Goal: Information Seeking & Learning: Learn about a topic

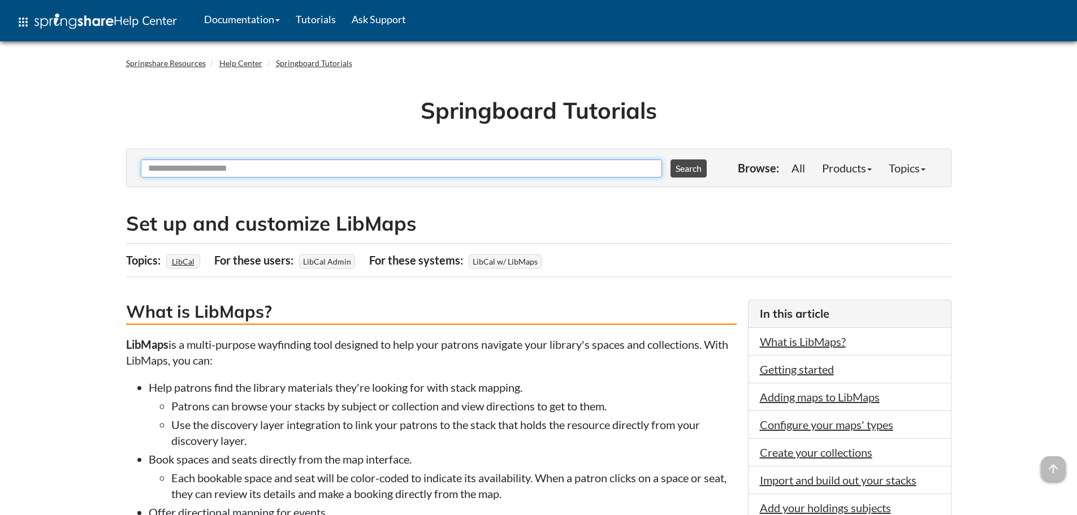
click at [308, 171] on input "Ask Another Question" at bounding box center [401, 168] width 521 height 18
type input "**********"
click at [671, 159] on button "Search" at bounding box center [689, 168] width 36 height 18
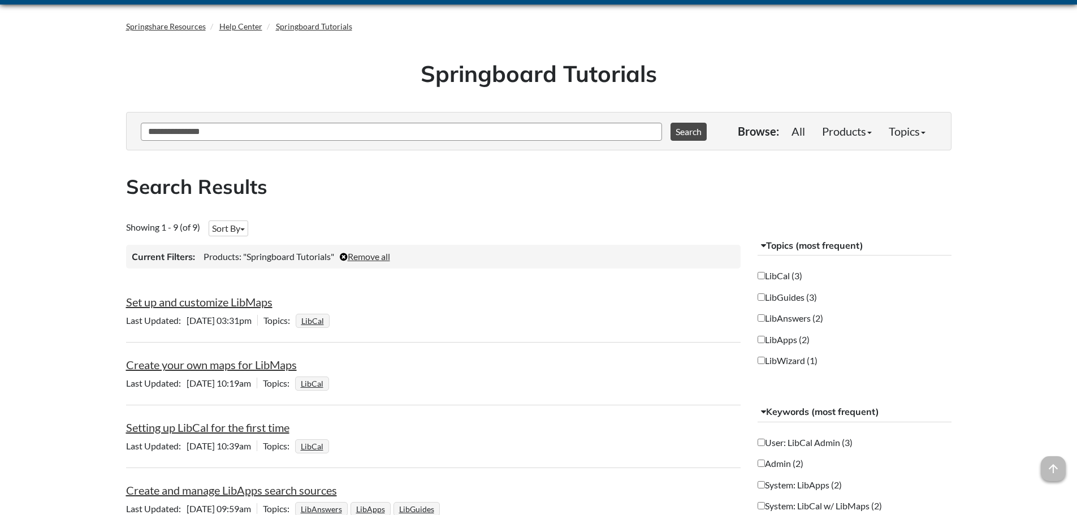
scroll to position [57, 0]
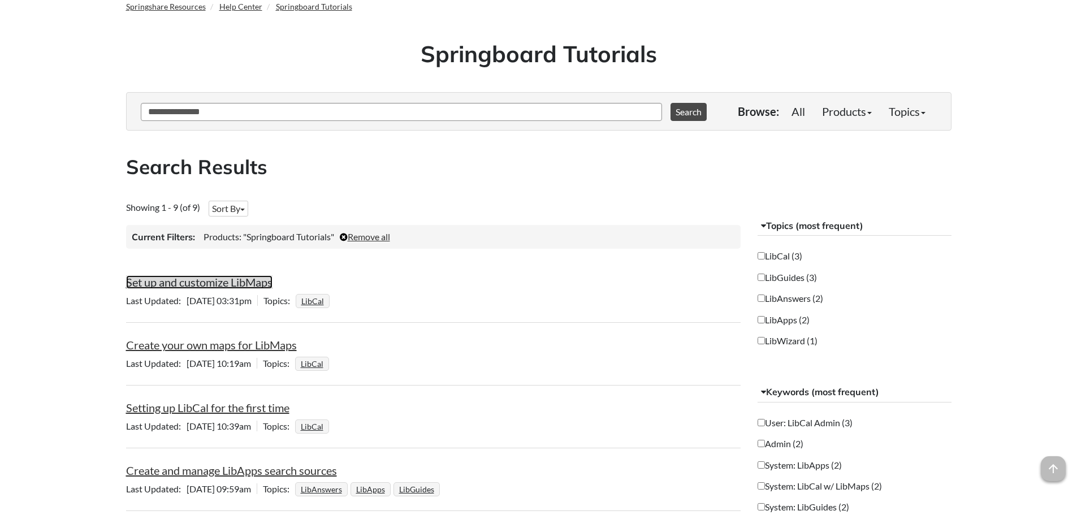
click at [202, 284] on link "Set up and customize LibMaps" at bounding box center [199, 282] width 146 height 14
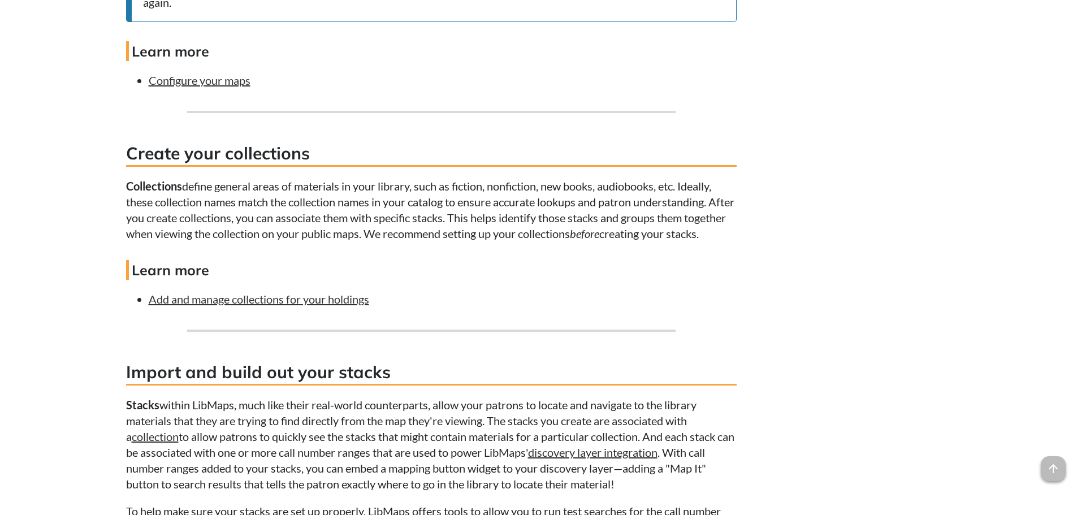
scroll to position [2084, 0]
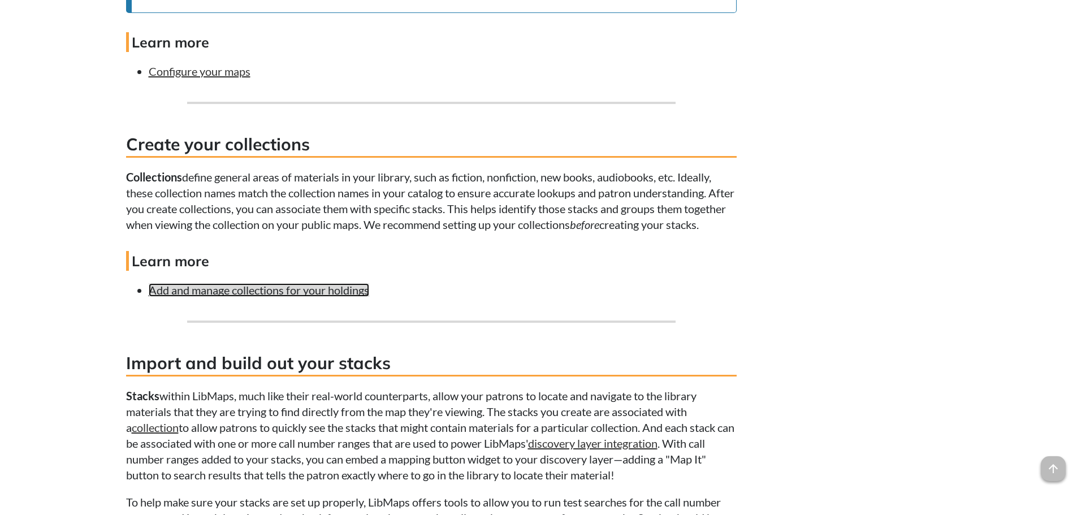
click at [303, 297] on link "Add and manage collections for your holdings" at bounding box center [259, 290] width 221 height 14
